Goal: Information Seeking & Learning: Check status

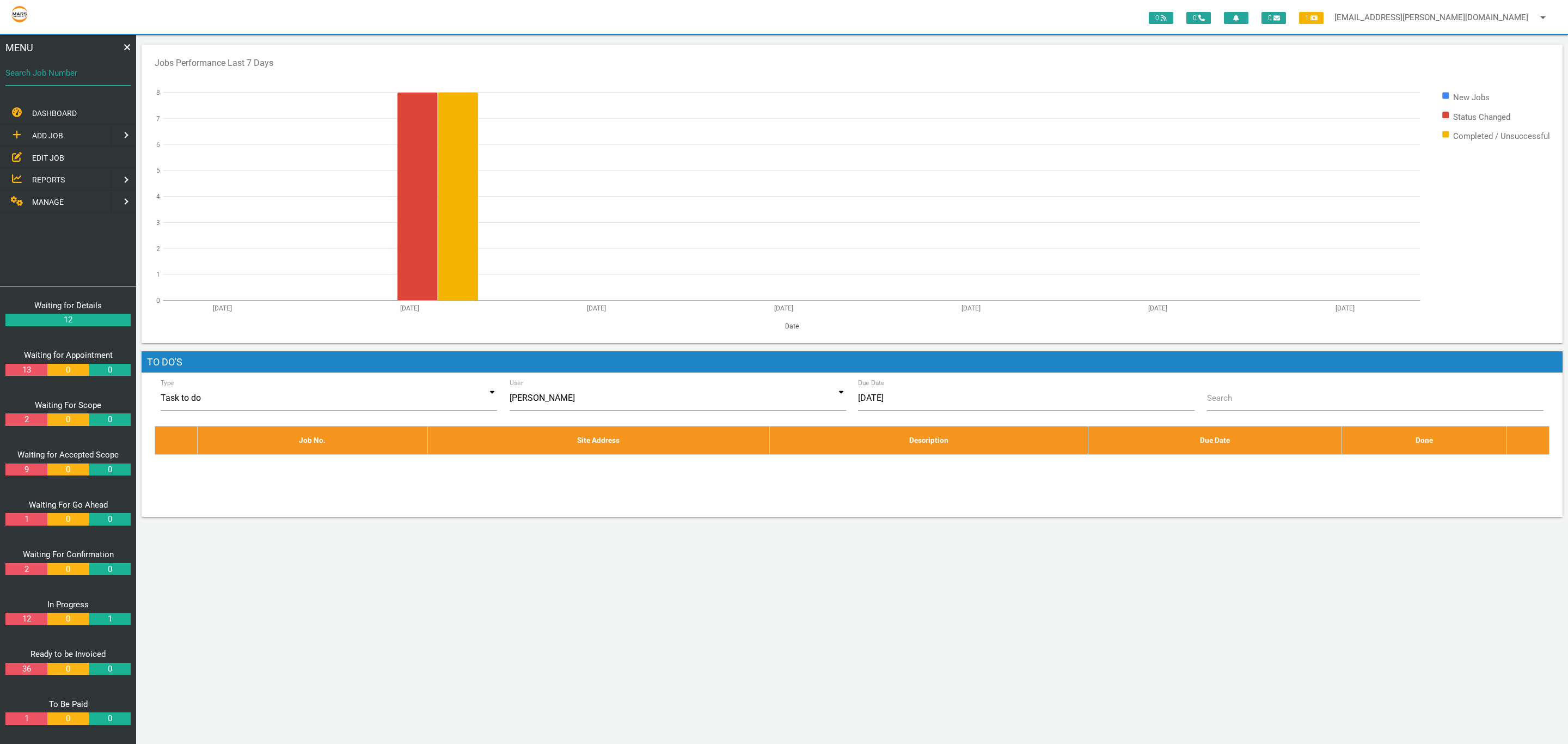
drag, startPoint x: 79, startPoint y: 79, endPoint x: 72, endPoint y: 68, distance: 13.0
click at [79, 79] on input "Search Job Number" at bounding box center [68, 72] width 125 height 25
type input "1671"
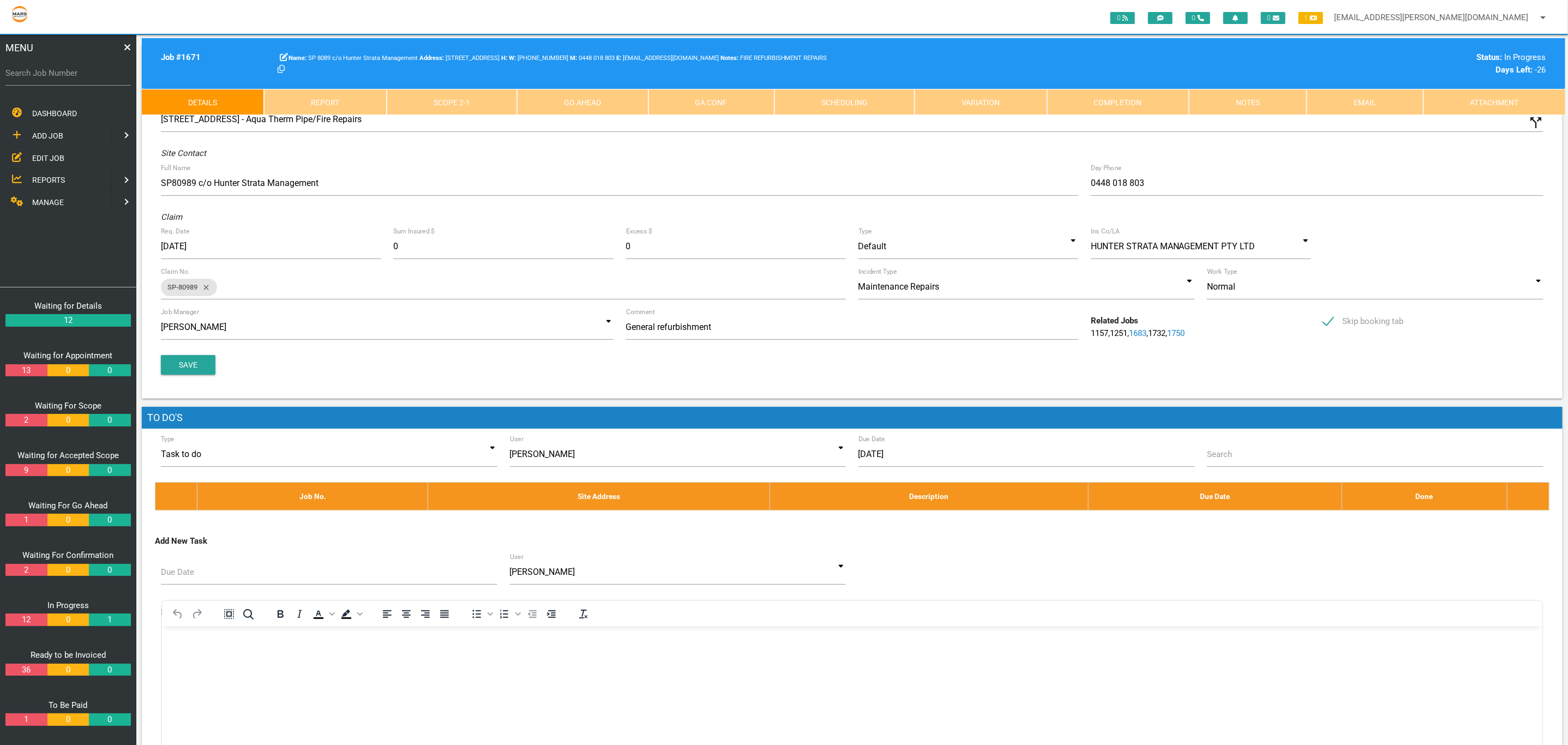
click at [424, 93] on link "Scope 2 - 1" at bounding box center [452, 102] width 130 height 26
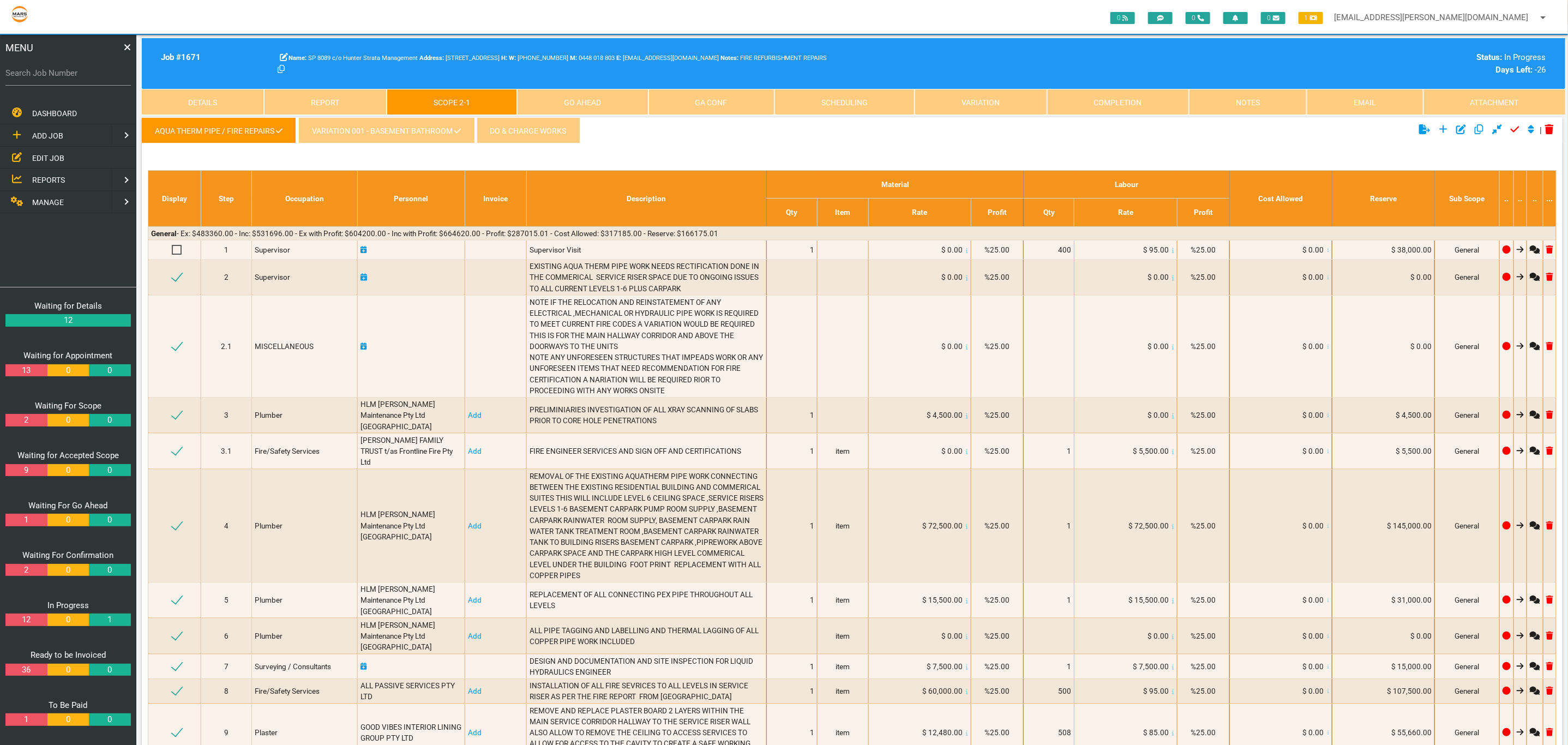
click at [38, 69] on label "Search Job Number" at bounding box center [68, 73] width 126 height 13
click at [38, 69] on input "Search Job Number" at bounding box center [68, 73] width 126 height 25
drag, startPoint x: 61, startPoint y: 77, endPoint x: 0, endPoint y: 1, distance: 97.5
drag, startPoint x: 51, startPoint y: 71, endPoint x: 0, endPoint y: 12, distance: 78.0
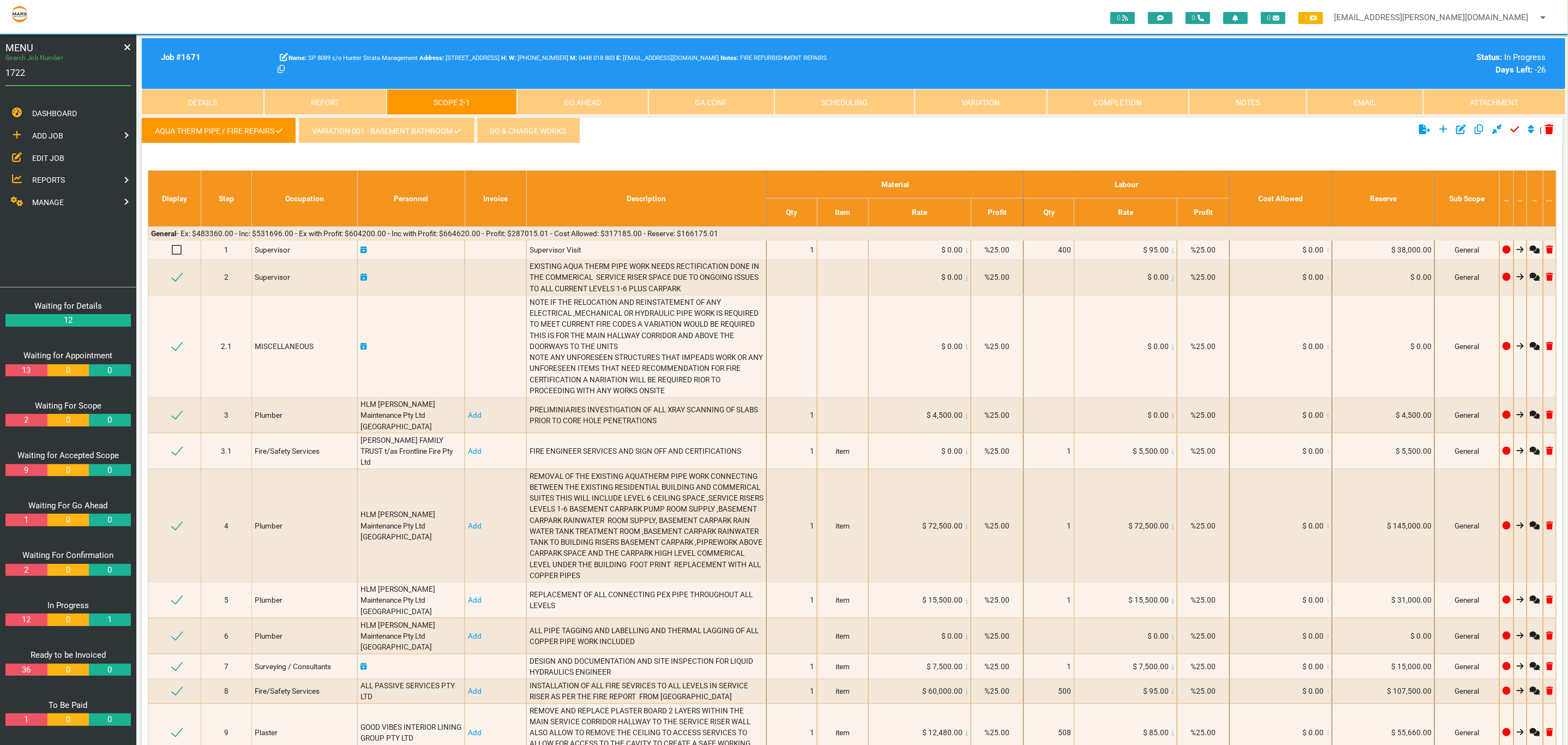
type input "1749"
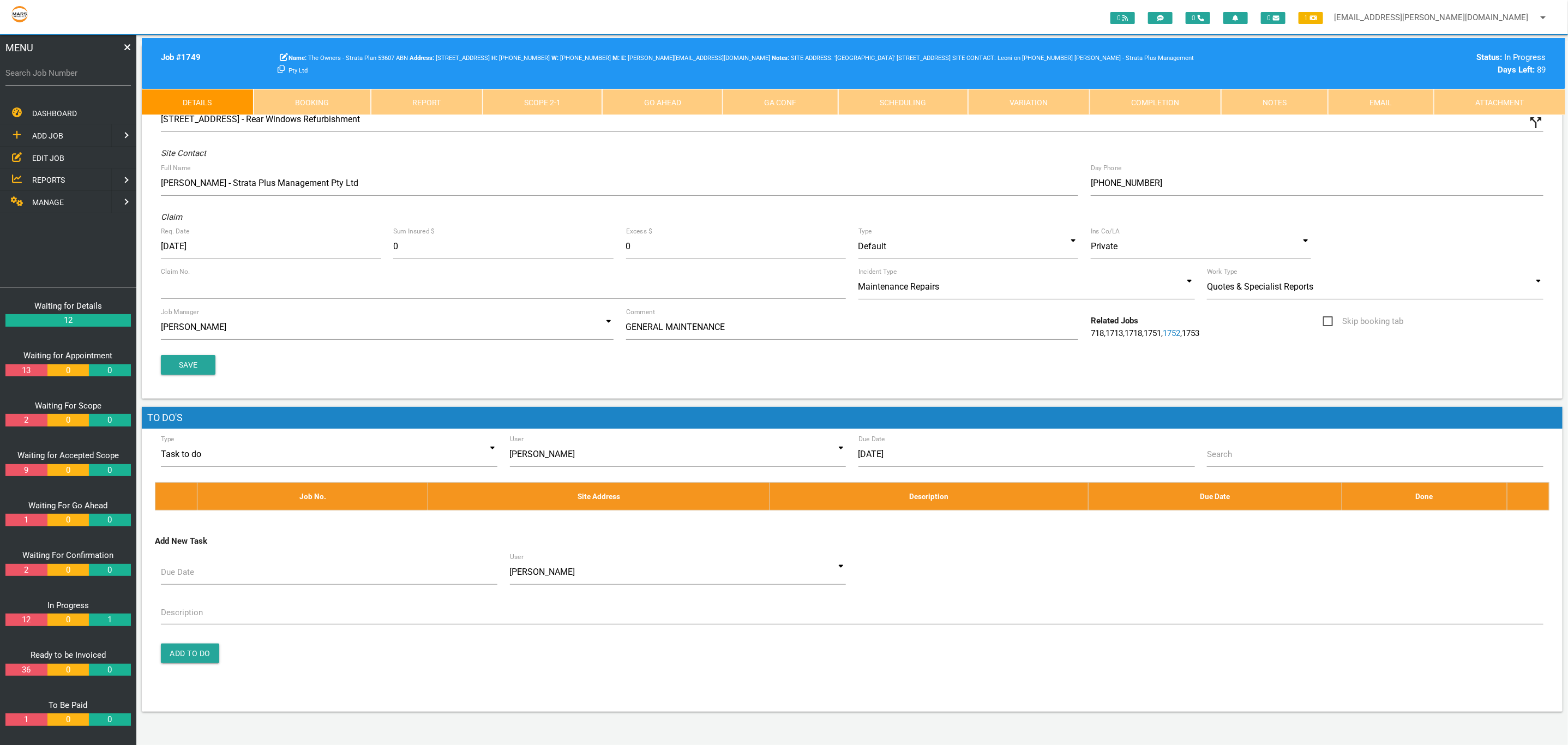
click at [550, 109] on link "Scope 2 - 1" at bounding box center [543, 102] width 120 height 26
